Goal: Task Accomplishment & Management: Complete application form

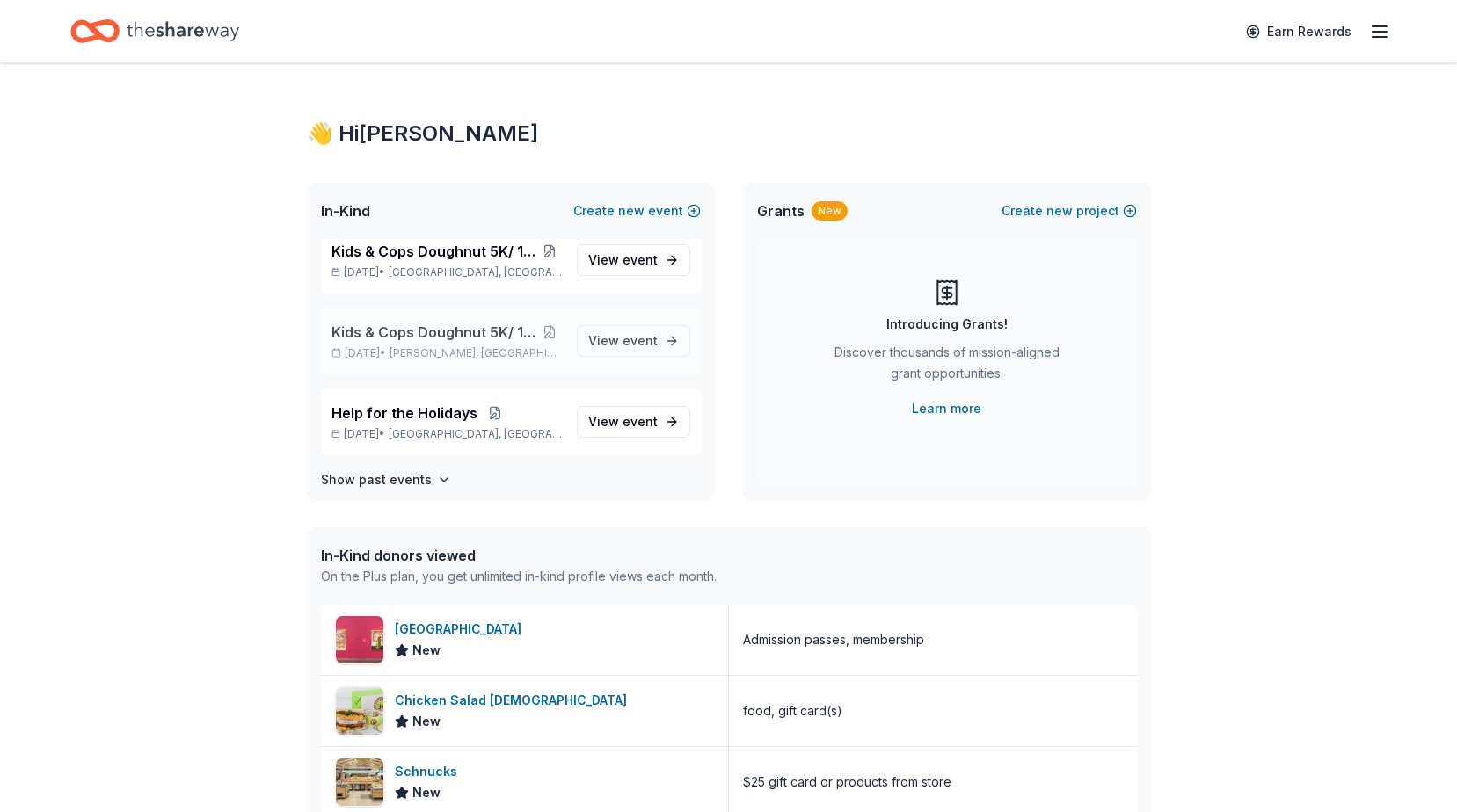
scroll to position [25, 0]
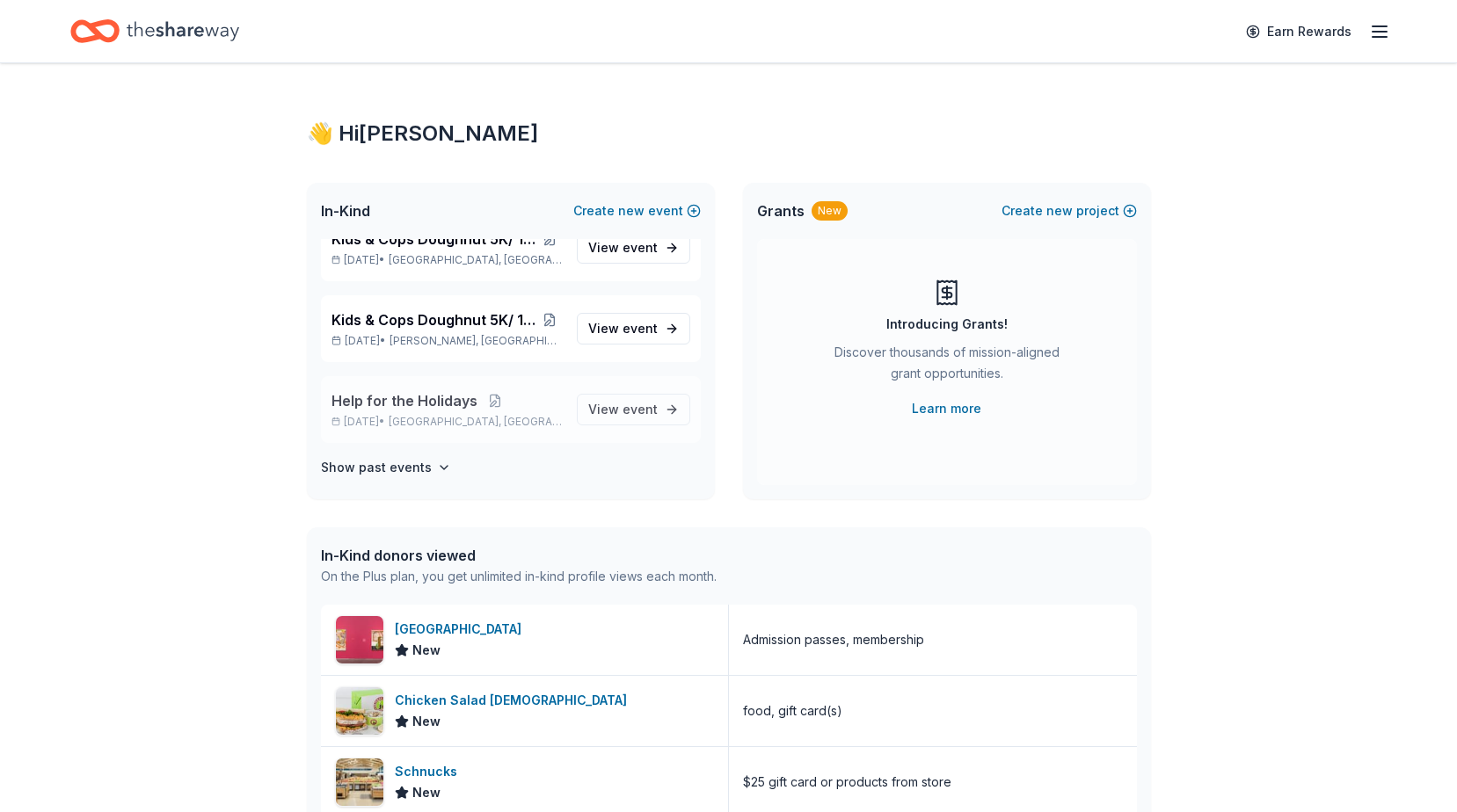
click at [415, 398] on span "Help for the Holidays" at bounding box center [404, 400] width 146 height 21
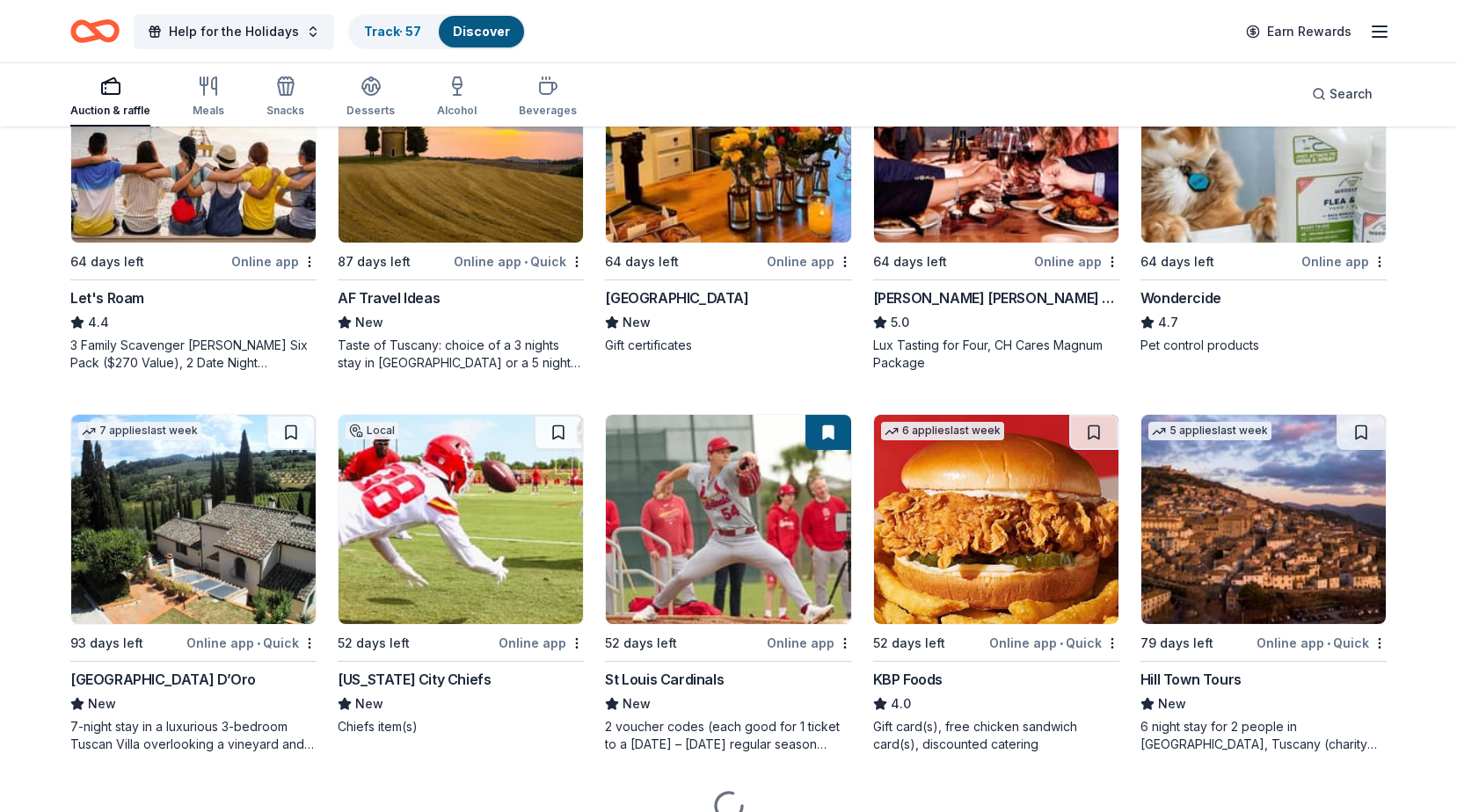
scroll to position [1055, 0]
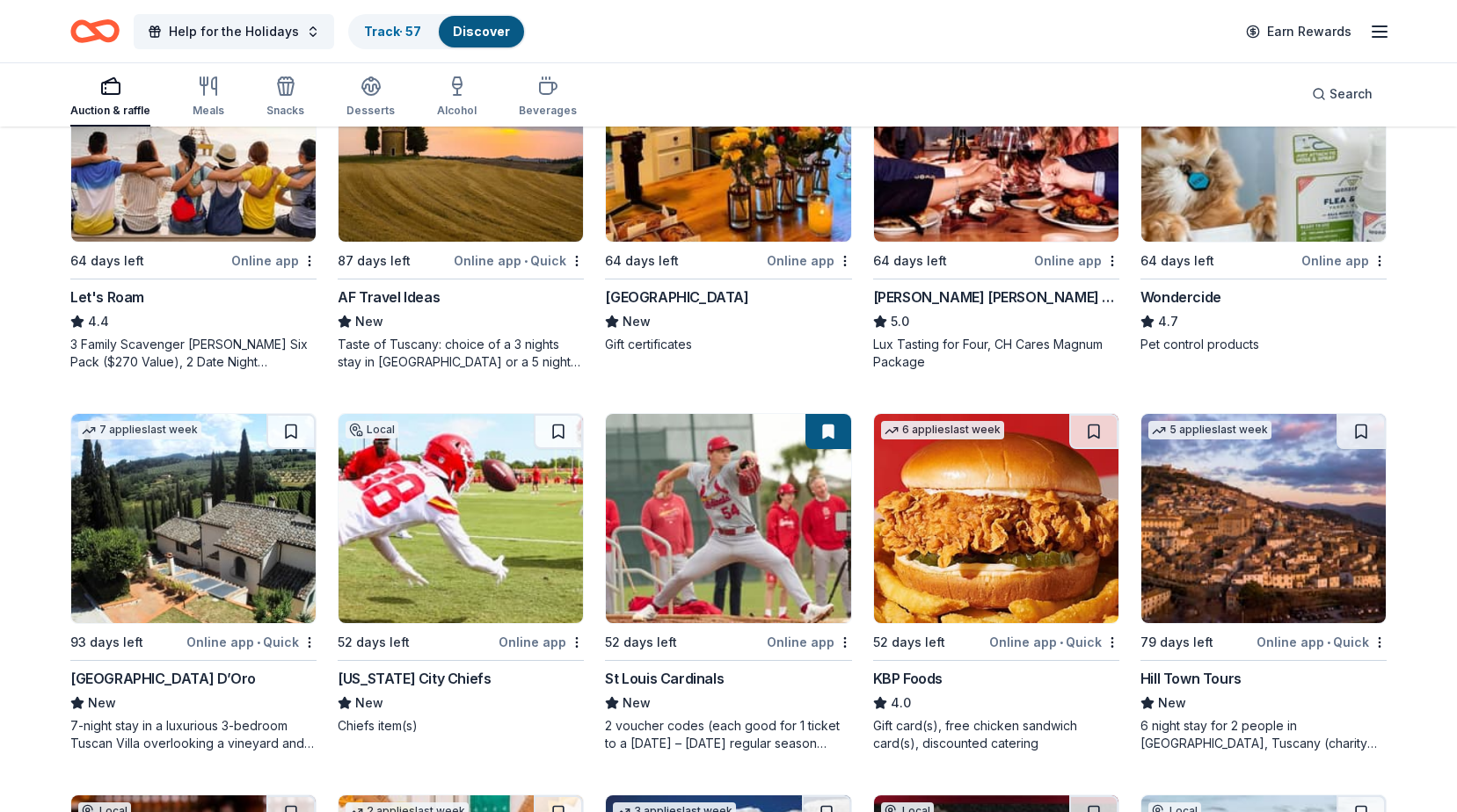
click at [703, 563] on img at bounding box center [728, 518] width 245 height 209
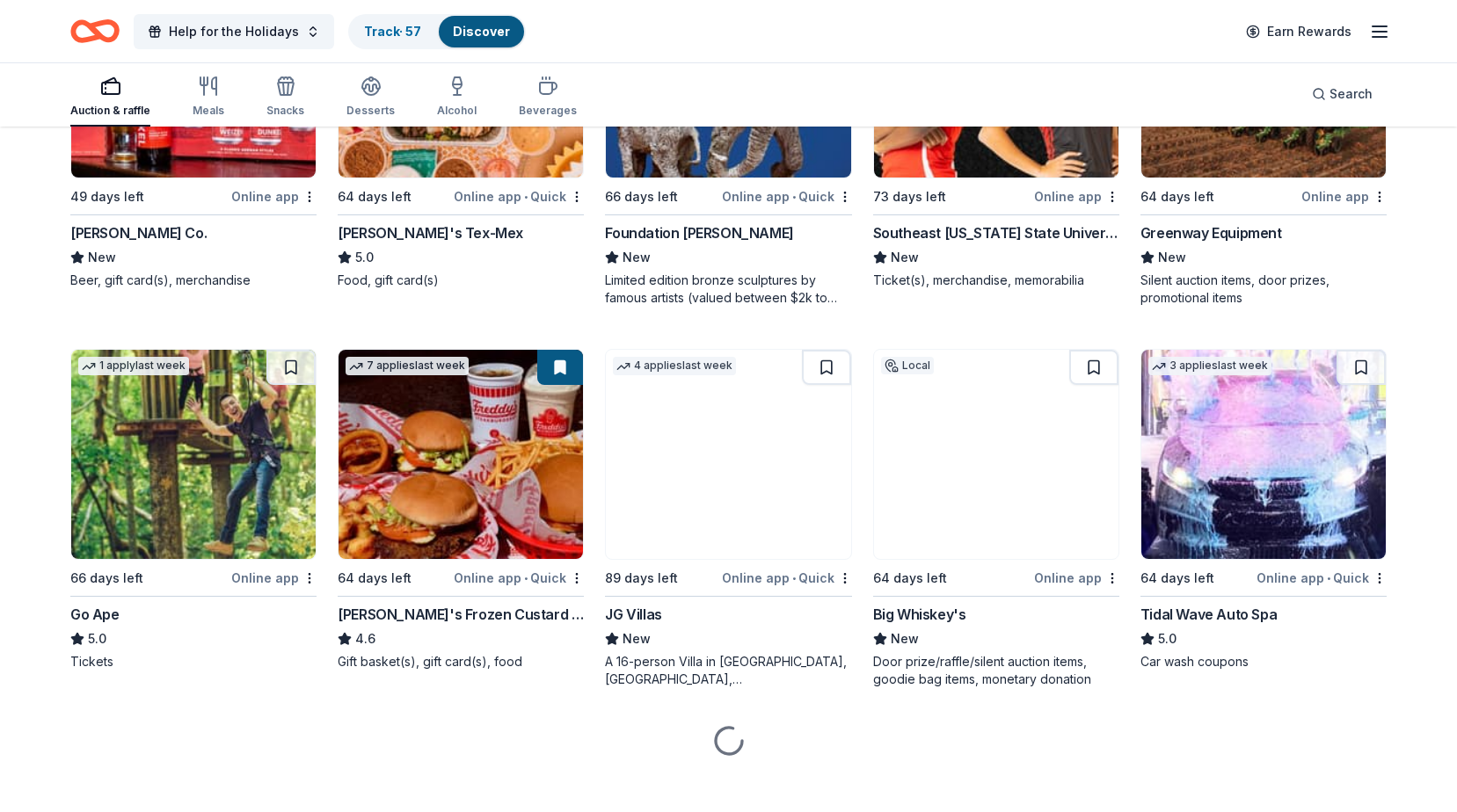
scroll to position [1899, 0]
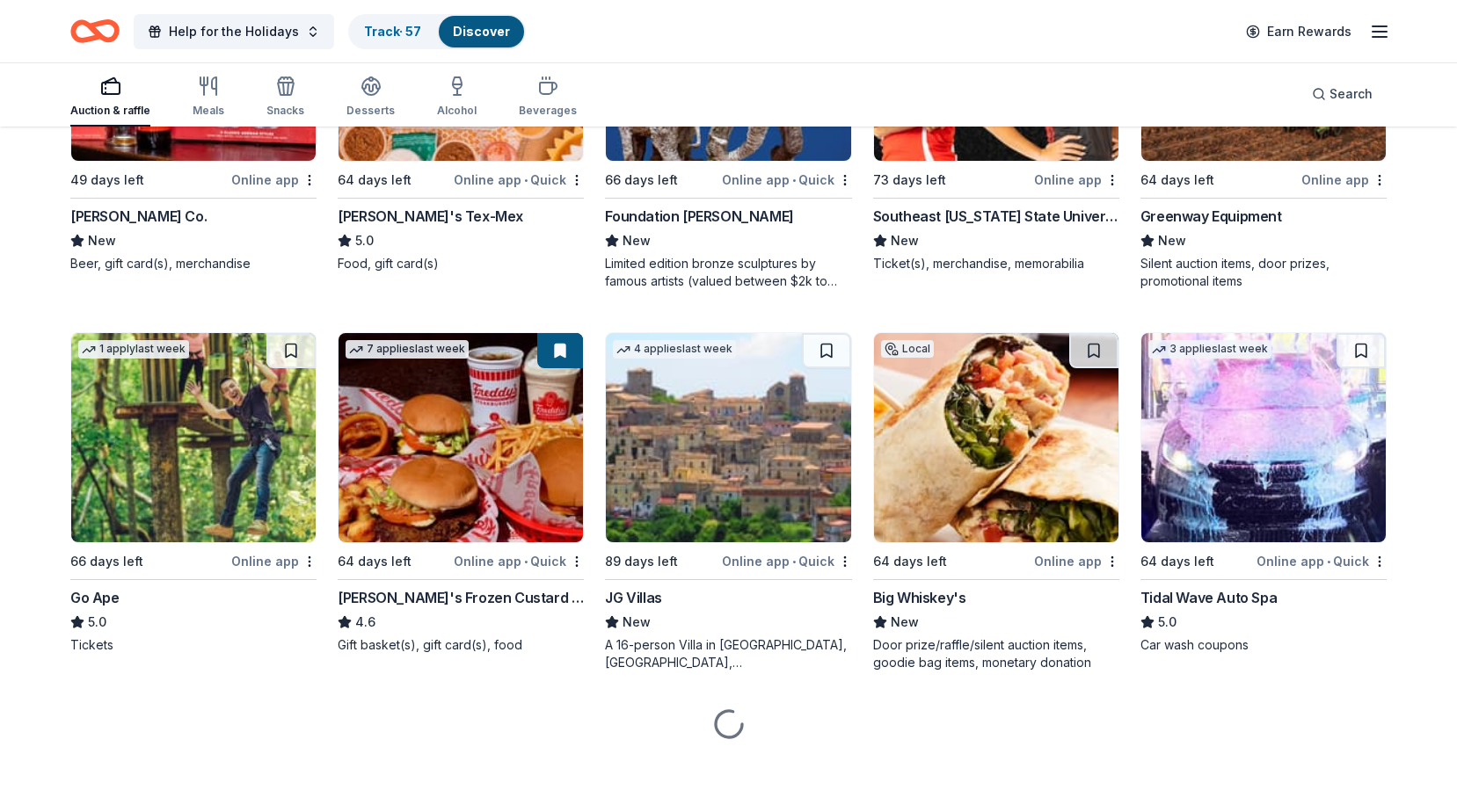
click at [421, 448] on img at bounding box center [460, 437] width 245 height 209
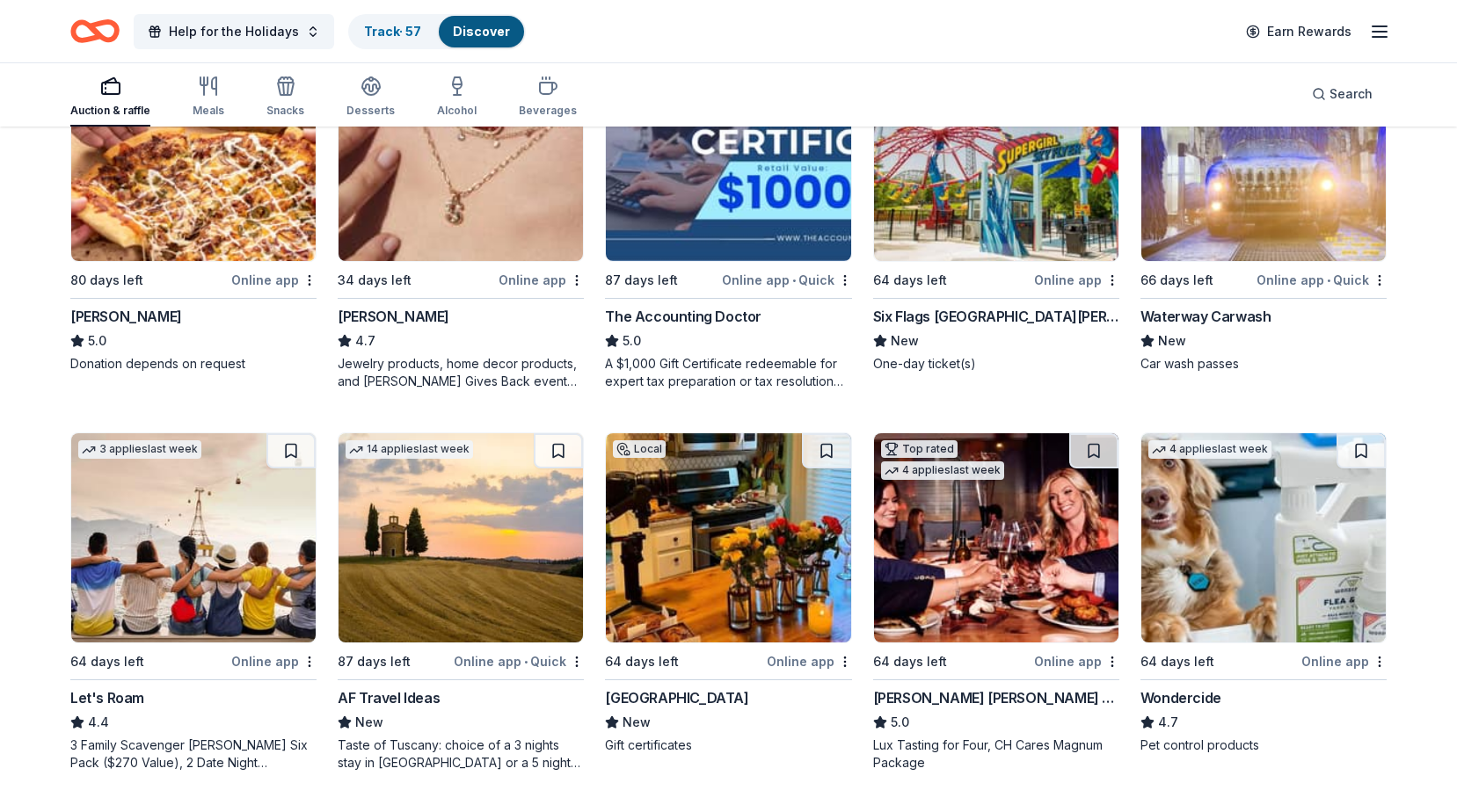
scroll to position [651, 0]
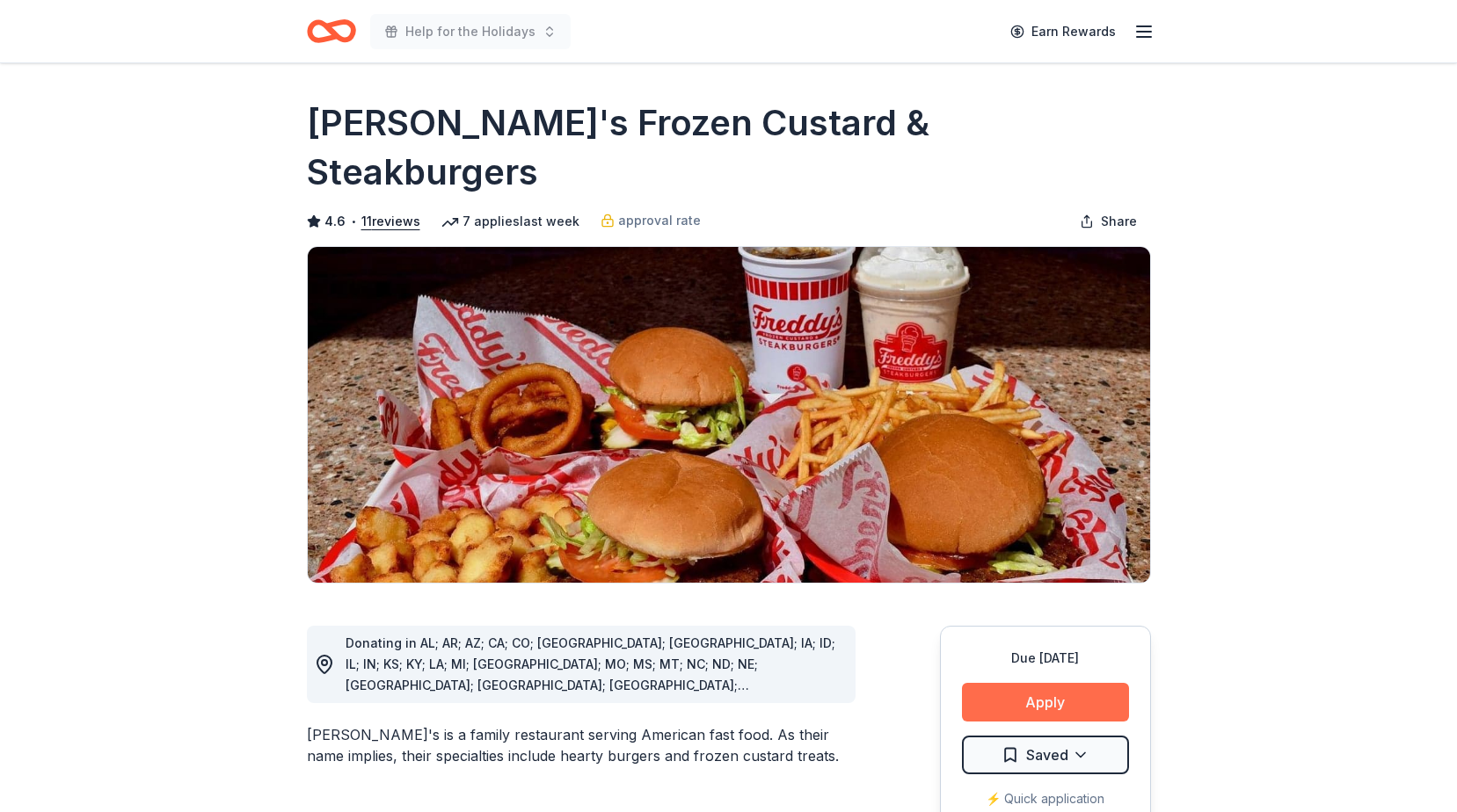
click at [1006, 683] on button "Apply" at bounding box center [1045, 702] width 167 height 38
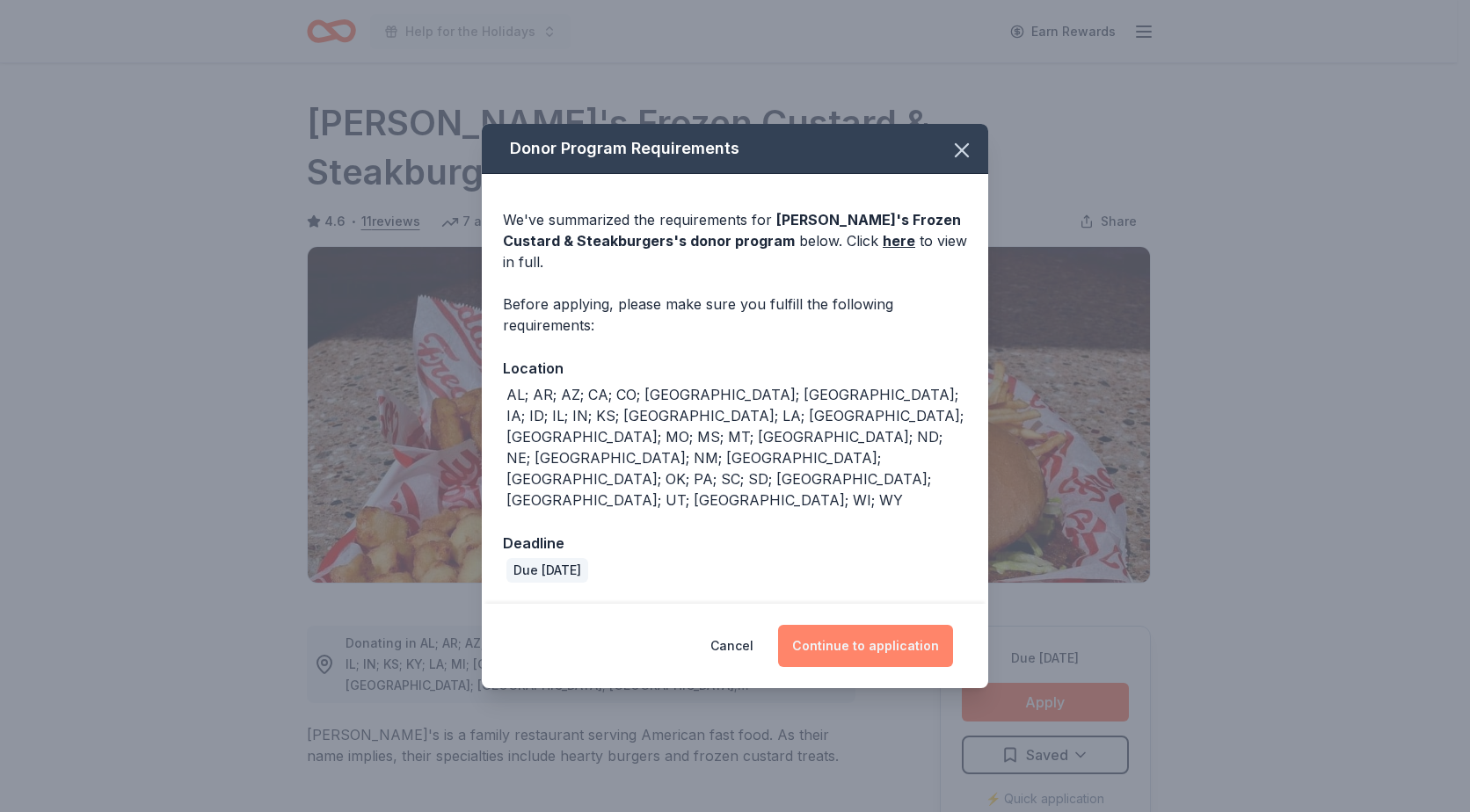
click at [911, 625] on button "Continue to application" at bounding box center [866, 646] width 175 height 42
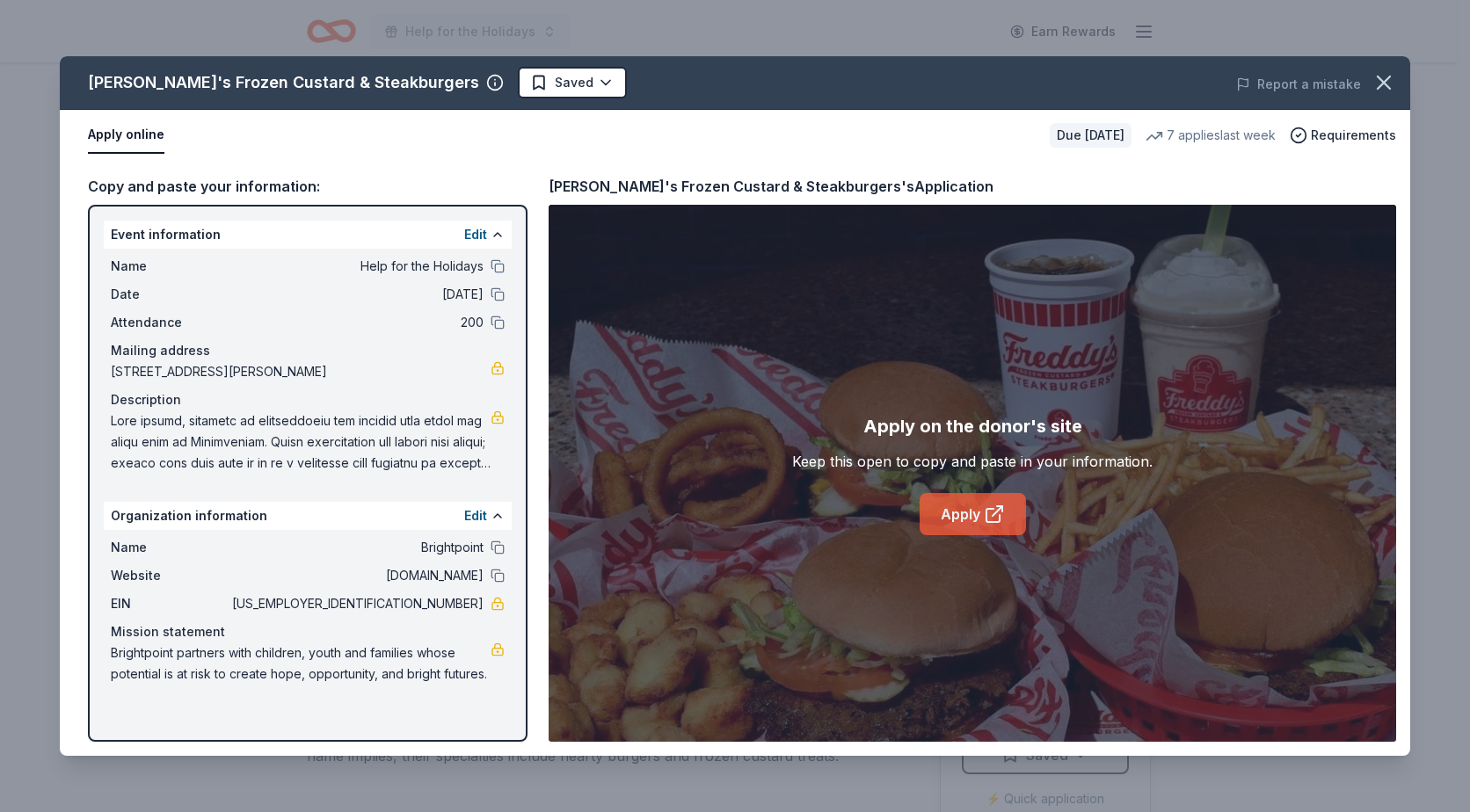
click at [943, 510] on link "Apply" at bounding box center [973, 514] width 106 height 42
